Goal: Information Seeking & Learning: Learn about a topic

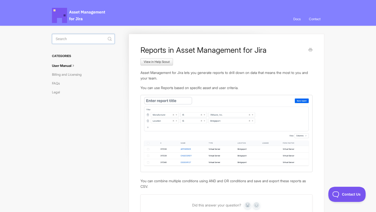
click at [84, 40] on input "Search" at bounding box center [83, 39] width 63 height 10
type input "jamf"
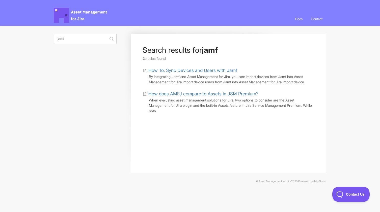
click at [180, 69] on link "How To: Sync Devices and Users with Jamf" at bounding box center [190, 70] width 94 height 7
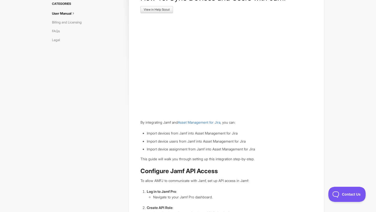
scroll to position [41, 0]
